Goal: Navigation & Orientation: Find specific page/section

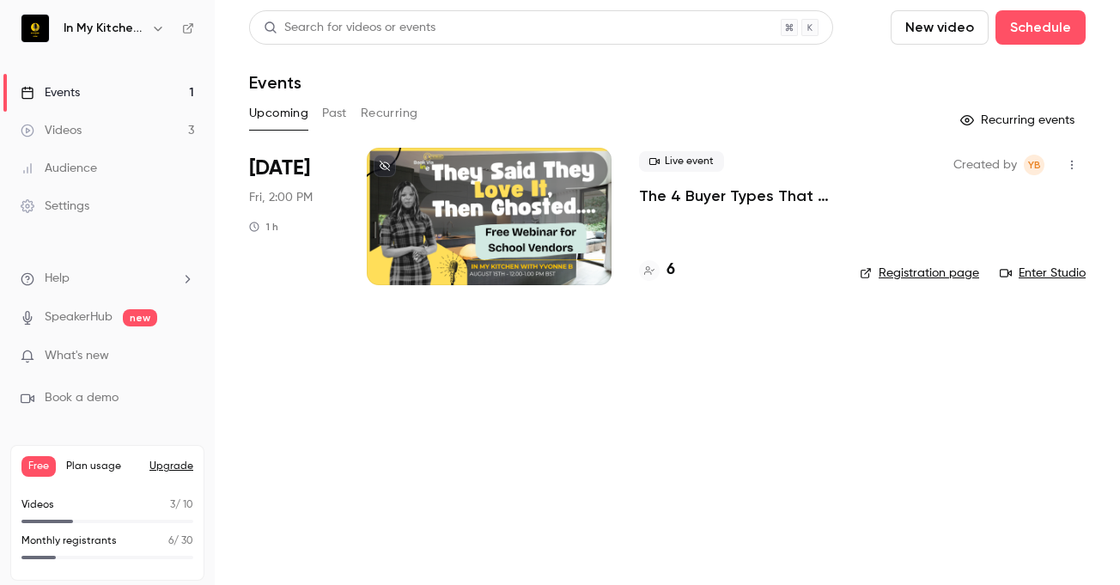
click at [665, 271] on div "6" at bounding box center [657, 270] width 36 height 23
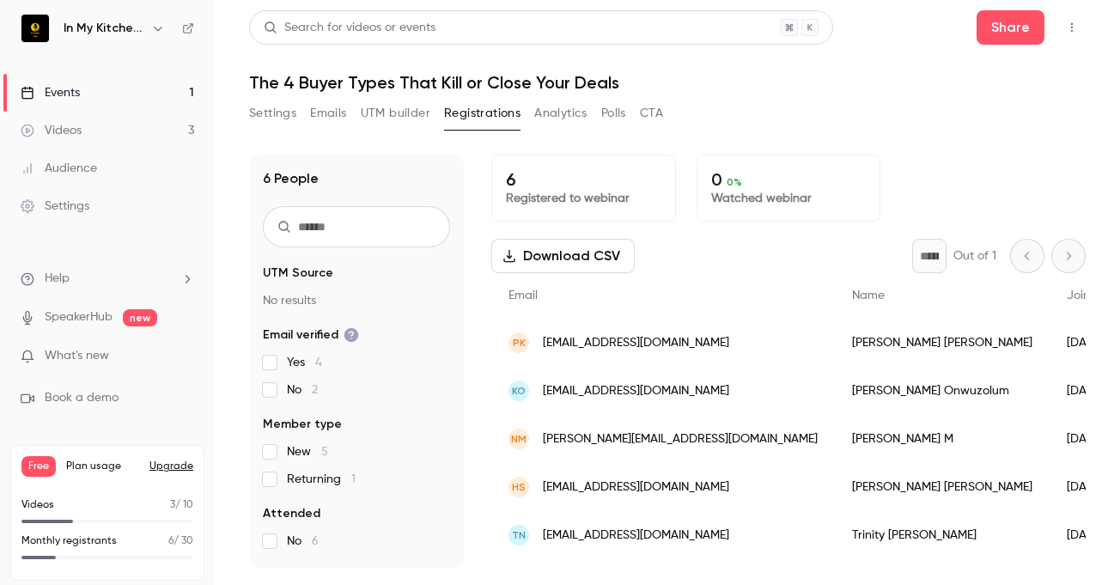
scroll to position [52, 0]
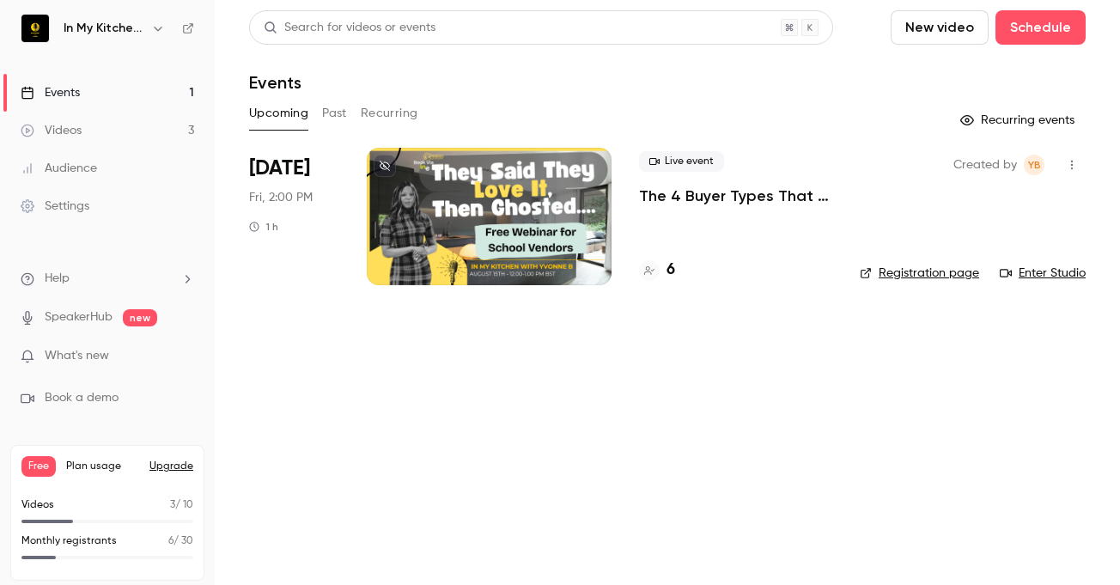
click at [1042, 278] on link "Enter Studio" at bounding box center [1043, 273] width 86 height 17
